Goal: Task Accomplishment & Management: Complete application form

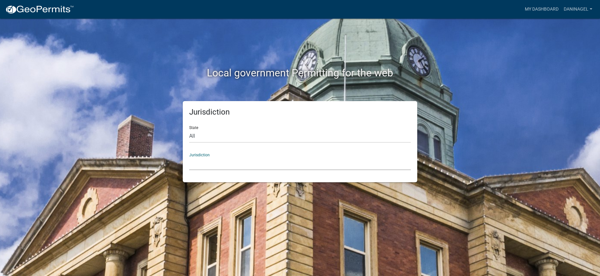
click at [220, 163] on select "[GEOGRAPHIC_DATA], [US_STATE] [GEOGRAPHIC_DATA], [US_STATE][PERSON_NAME][GEOGRA…" at bounding box center [300, 163] width 222 height 13
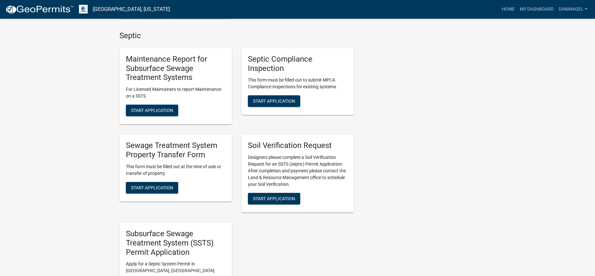
scroll to position [289, 0]
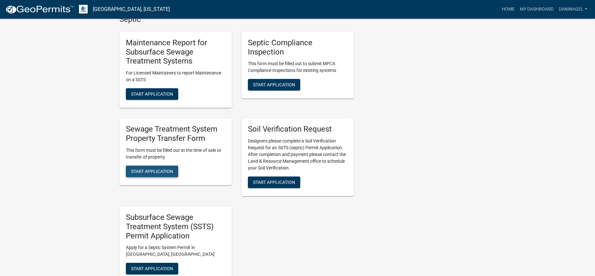
click at [167, 172] on span "Start Application" at bounding box center [152, 171] width 42 height 5
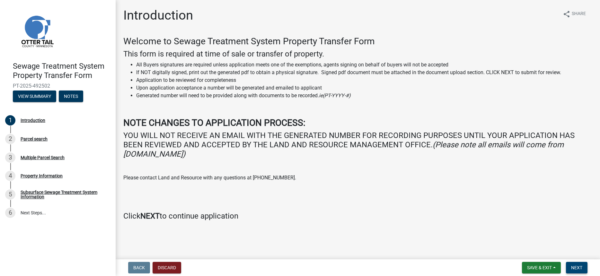
click at [576, 268] on span "Next" at bounding box center [576, 267] width 11 height 5
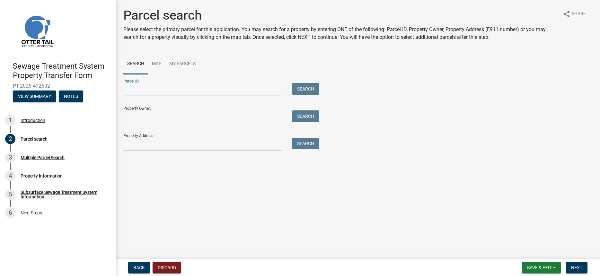
click at [157, 87] on input "Parcel ID:" at bounding box center [202, 89] width 159 height 13
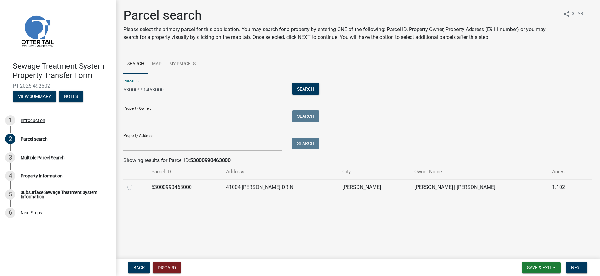
type input "53000990463000"
click at [135, 184] on label at bounding box center [135, 184] width 0 height 0
click at [135, 188] on input "radio" at bounding box center [137, 186] width 4 height 4
radio input "true"
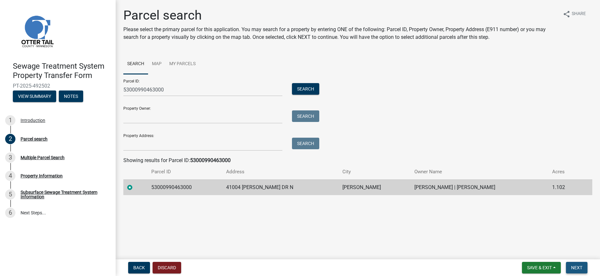
drag, startPoint x: 583, startPoint y: 270, endPoint x: 580, endPoint y: 270, distance: 3.5
click at [583, 269] on button "Next" at bounding box center [577, 268] width 22 height 12
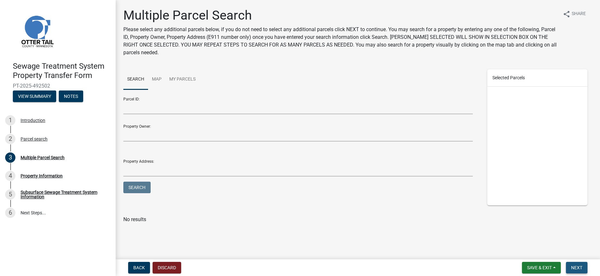
click at [579, 269] on span "Next" at bounding box center [576, 267] width 11 height 5
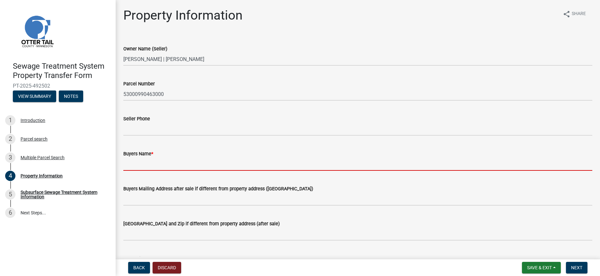
click at [148, 165] on input "Buyers Name *" at bounding box center [357, 164] width 469 height 13
type input "a"
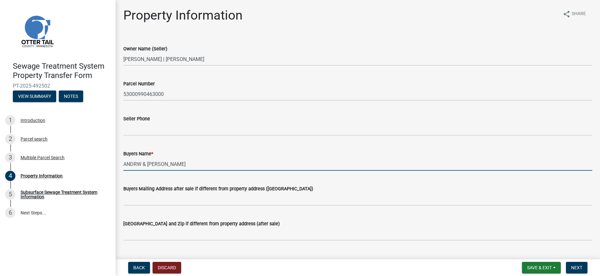
type input "ANDRW & [PERSON_NAME]"
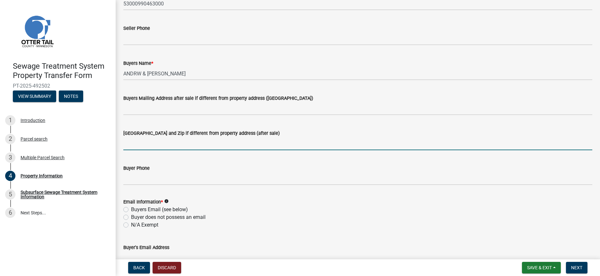
scroll to position [96, 0]
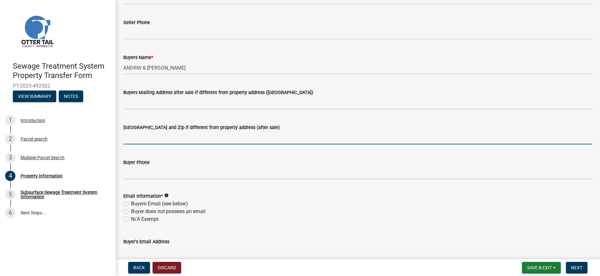
click at [151, 219] on label "N/A Exempt" at bounding box center [144, 220] width 27 height 8
click at [135, 219] on input "N/A Exempt" at bounding box center [133, 218] width 4 height 4
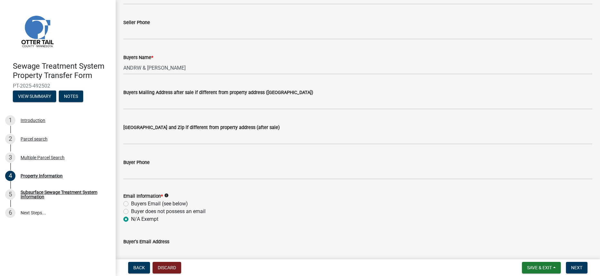
radio input "true"
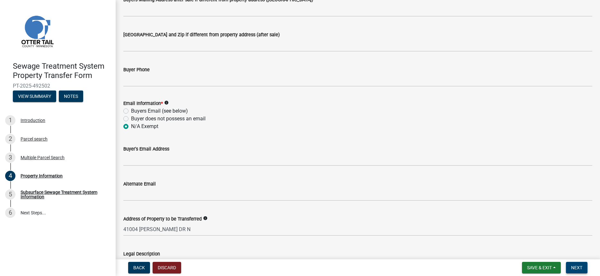
scroll to position [193, 0]
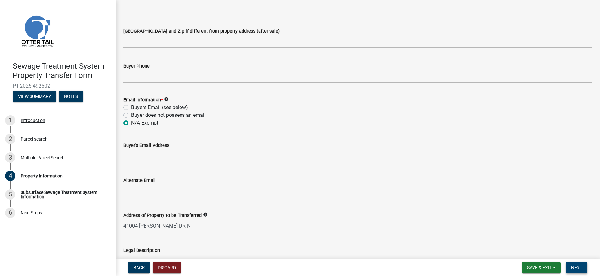
click at [580, 267] on span "Next" at bounding box center [576, 267] width 11 height 5
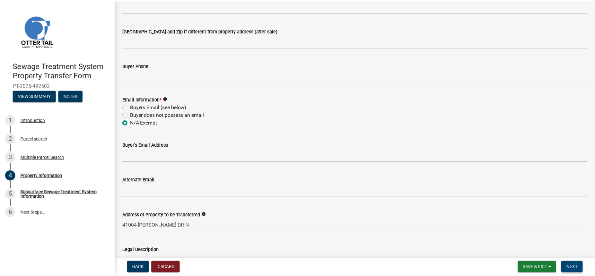
scroll to position [0, 0]
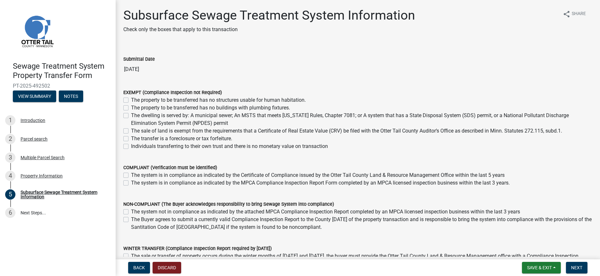
click at [131, 175] on label "The system is in compliance as indicated by the Certificate of Compliance issue…" at bounding box center [318, 176] width 374 height 8
click at [131, 175] on input "The system is in compliance as indicated by the Certificate of Compliance issue…" at bounding box center [133, 174] width 4 height 4
checkbox input "true"
checkbox input "false"
drag, startPoint x: 578, startPoint y: 269, endPoint x: 588, endPoint y: 267, distance: 10.0
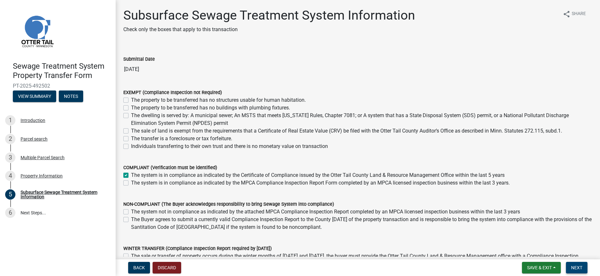
click at [578, 269] on span "Next" at bounding box center [576, 267] width 11 height 5
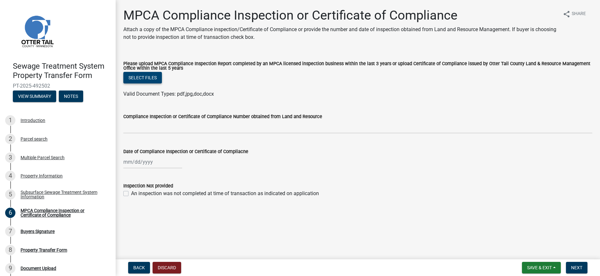
click at [150, 79] on button "Select files" at bounding box center [142, 78] width 39 height 12
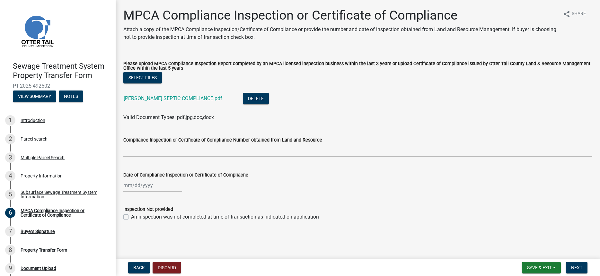
click at [131, 186] on div at bounding box center [152, 185] width 59 height 13
select select "10"
select select "2025"
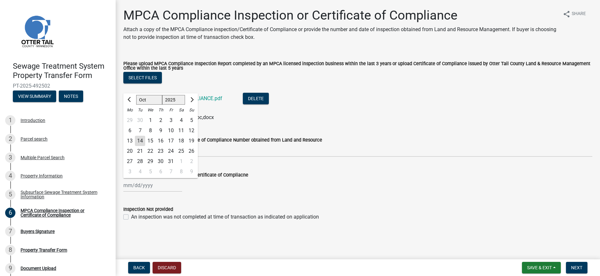
click at [140, 130] on div "7" at bounding box center [140, 131] width 10 height 10
type input "[DATE]"
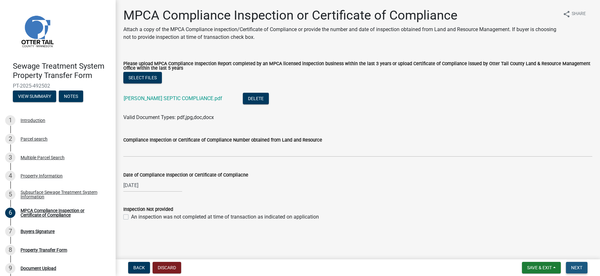
click at [573, 265] on span "Next" at bounding box center [576, 267] width 11 height 5
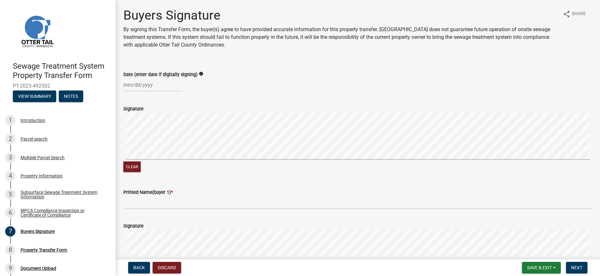
click at [127, 87] on div at bounding box center [152, 84] width 59 height 13
select select "10"
select select "2025"
click at [134, 140] on div "13" at bounding box center [130, 140] width 10 height 10
type input "[DATE]"
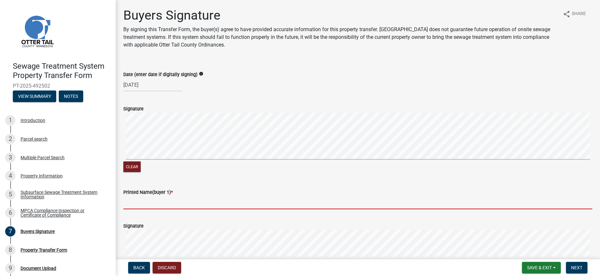
click at [155, 209] on input "Printed Name(buyer 1) *" at bounding box center [357, 202] width 469 height 13
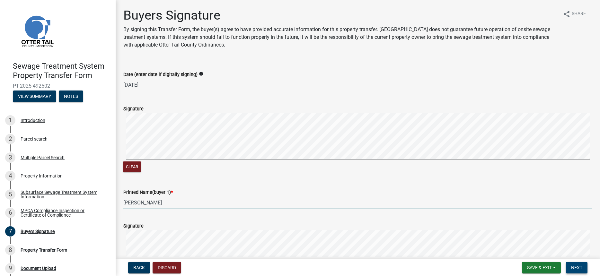
type input "[PERSON_NAME]"
click at [574, 267] on span "Next" at bounding box center [576, 267] width 11 height 5
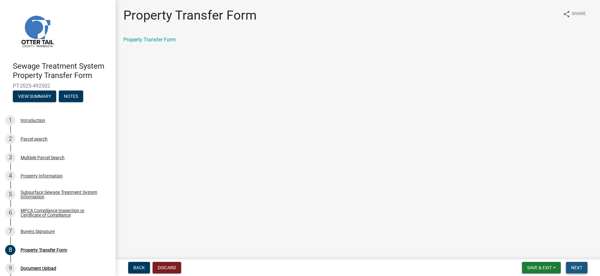
click at [580, 269] on span "Next" at bounding box center [576, 267] width 11 height 5
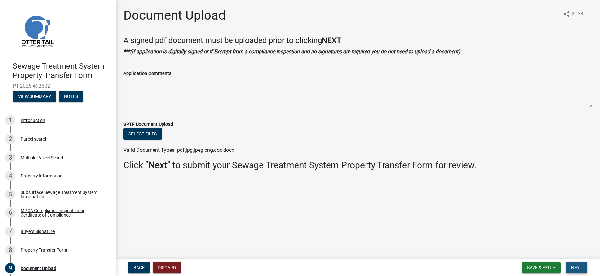
click at [580, 269] on span "Next" at bounding box center [576, 267] width 11 height 5
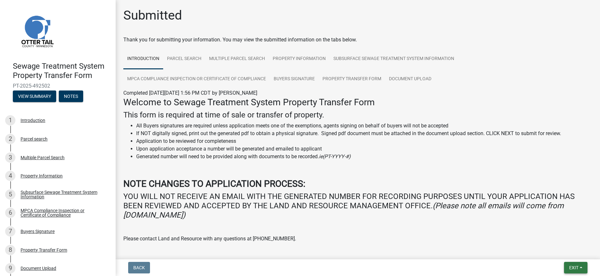
click at [580, 269] on button "Exit" at bounding box center [575, 268] width 23 height 12
click at [570, 251] on button "Save & Exit" at bounding box center [561, 251] width 51 height 15
